Goal: Task Accomplishment & Management: Manage account settings

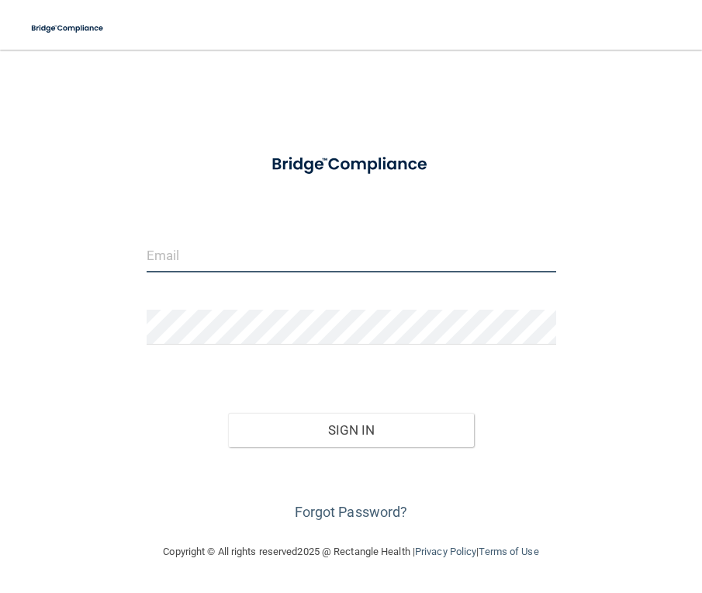
click at [307, 259] on input "email" at bounding box center [352, 254] width 410 height 35
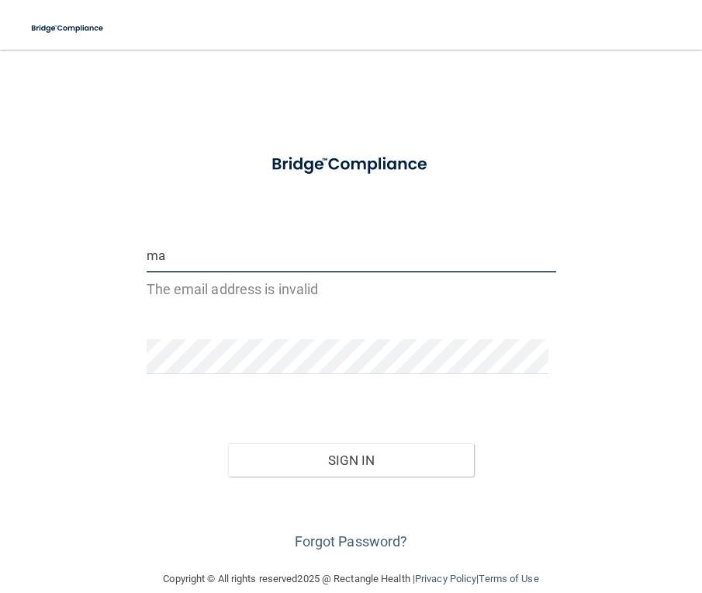
type input "m"
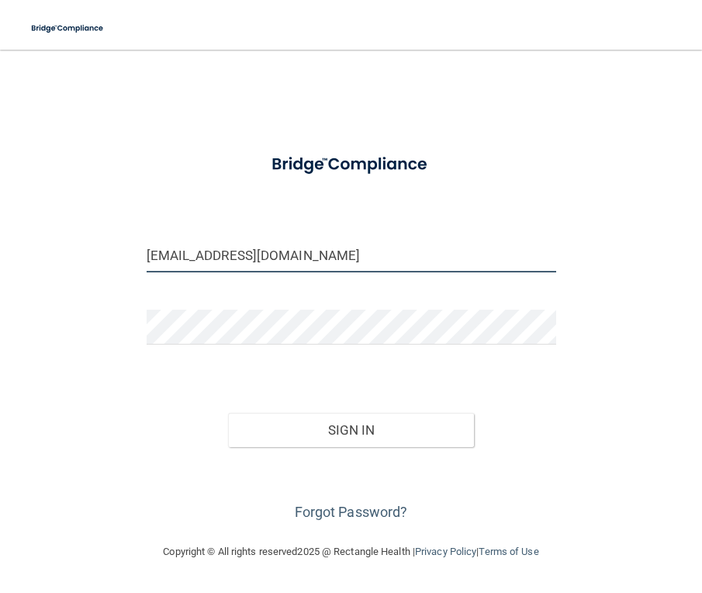
type input "[EMAIL_ADDRESS][DOMAIN_NAME]"
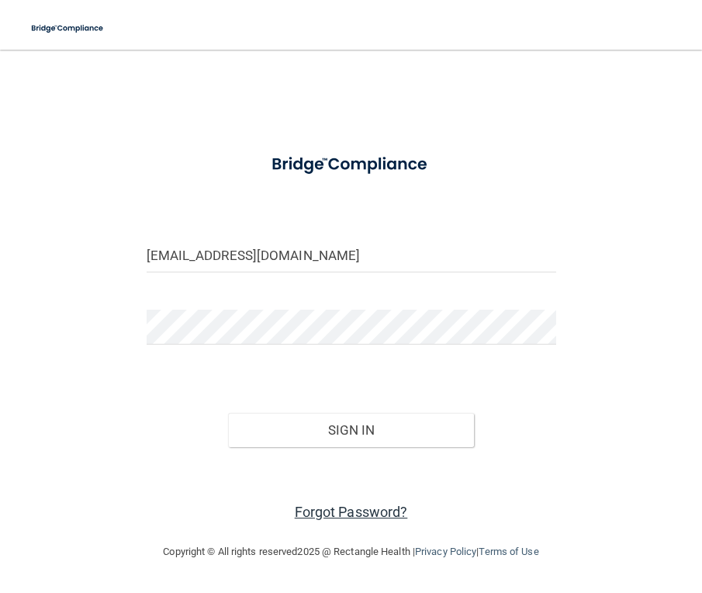
click at [344, 512] on link "Forgot Password?" at bounding box center [351, 512] width 113 height 16
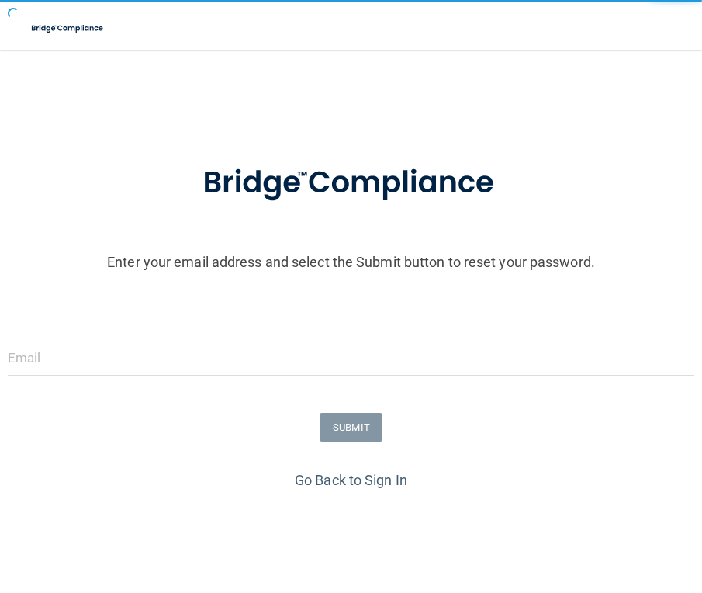
scroll to position [78, 0]
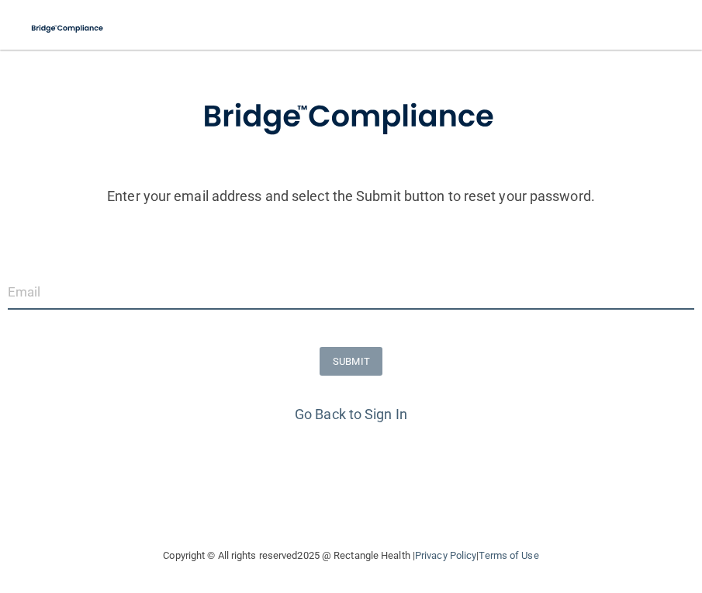
click at [234, 295] on input "email" at bounding box center [351, 292] width 687 height 35
type input "[EMAIL_ADDRESS][DOMAIN_NAME]"
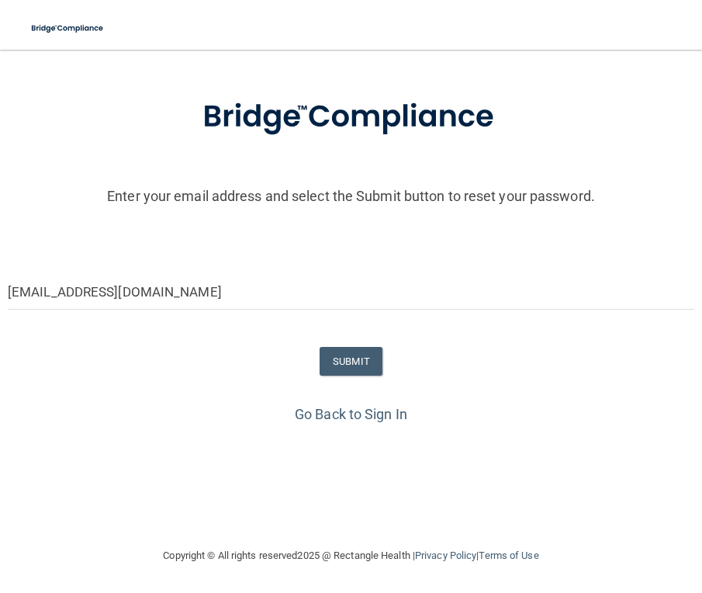
click at [525, 101] on img at bounding box center [352, 117] width 362 height 81
click at [336, 348] on button "SUBMIT" at bounding box center [351, 361] width 63 height 29
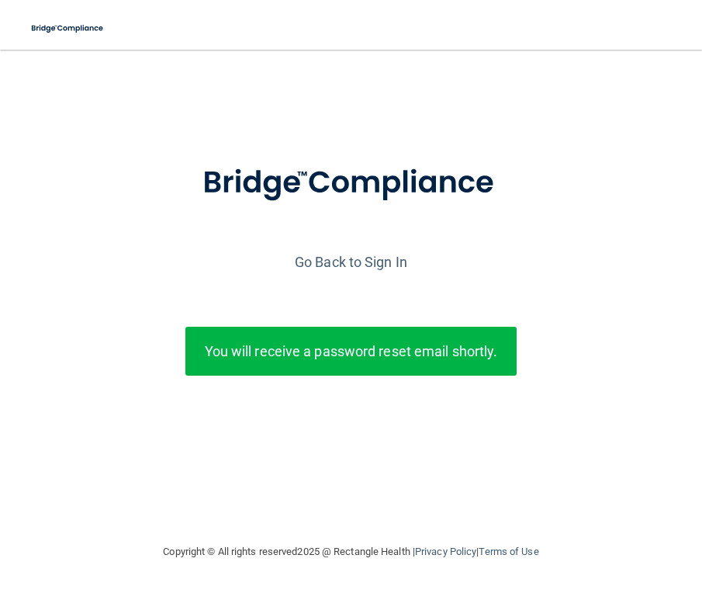
scroll to position [0, 0]
click at [305, 340] on p "You will receive a password reset email shortly." at bounding box center [351, 351] width 309 height 26
click at [347, 257] on link "Go Back to Sign In" at bounding box center [351, 262] width 113 height 16
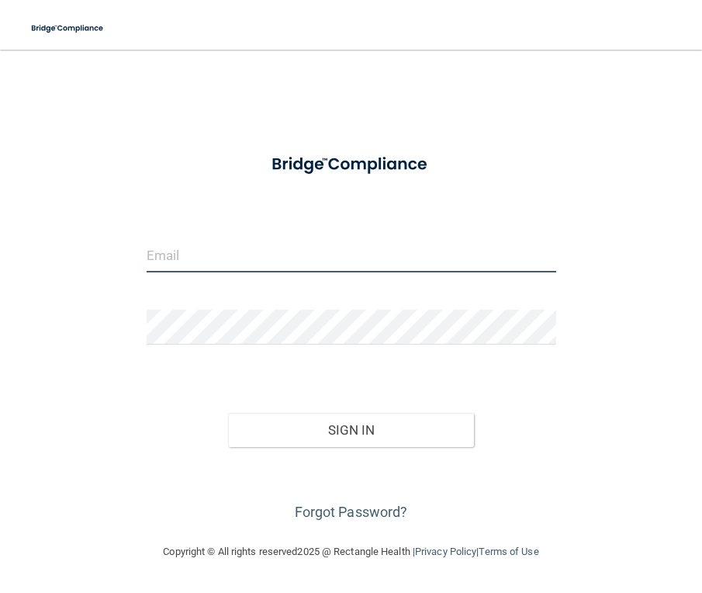
click at [352, 254] on input "email" at bounding box center [352, 254] width 410 height 35
